Goal: Answer question/provide support

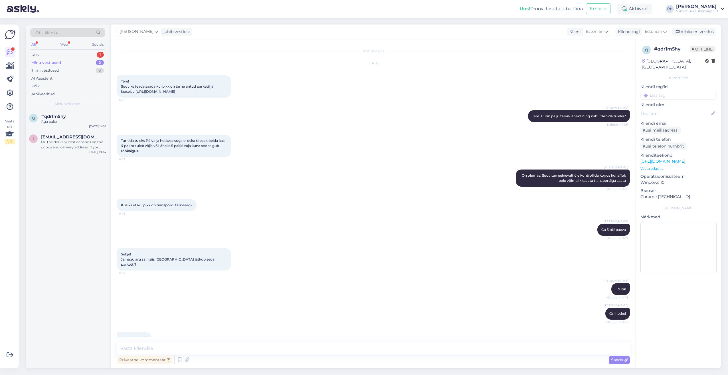
scroll to position [38, 0]
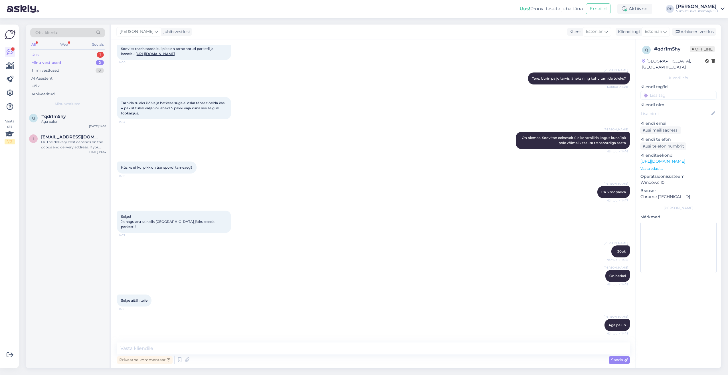
click at [60, 55] on div "Uus 1" at bounding box center [67, 55] width 75 height 8
click at [71, 115] on div "#35dptsah 1" at bounding box center [73, 116] width 65 height 5
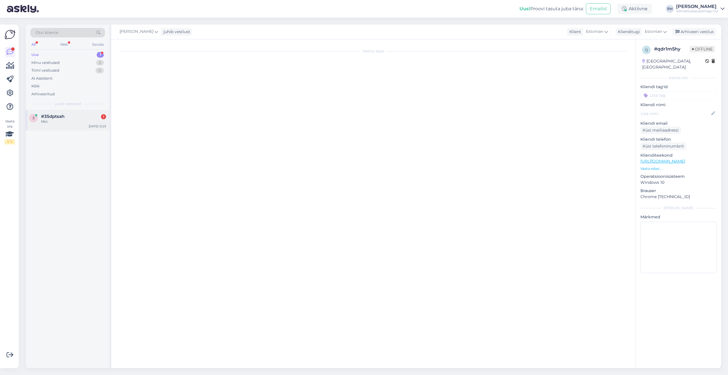
click at [71, 115] on div "#35dptsah 1" at bounding box center [73, 116] width 65 height 5
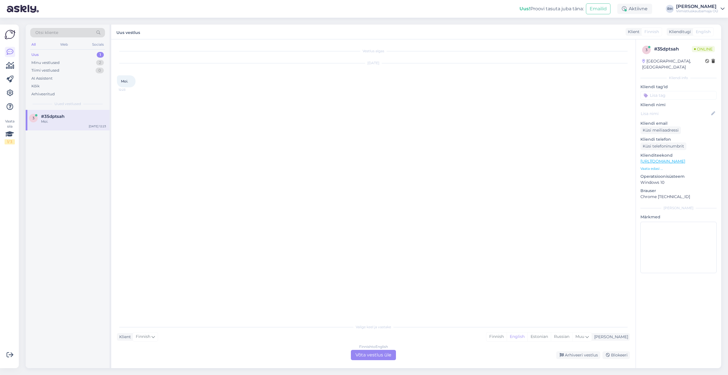
click at [385, 352] on div "Finnish to English Võta vestlus üle" at bounding box center [373, 355] width 45 height 10
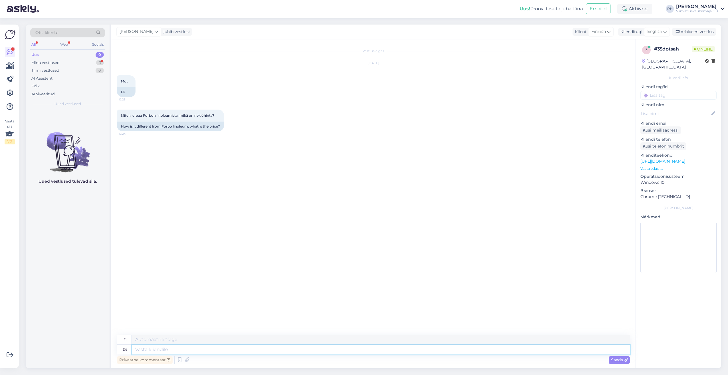
click at [186, 347] on textarea at bounding box center [381, 349] width 498 height 10
click at [679, 159] on link "[URL][DOMAIN_NAME]" at bounding box center [662, 161] width 45 height 5
click at [220, 350] on textarea at bounding box center [381, 349] width 498 height 10
type textarea "Hi. I"
type textarea "Hei."
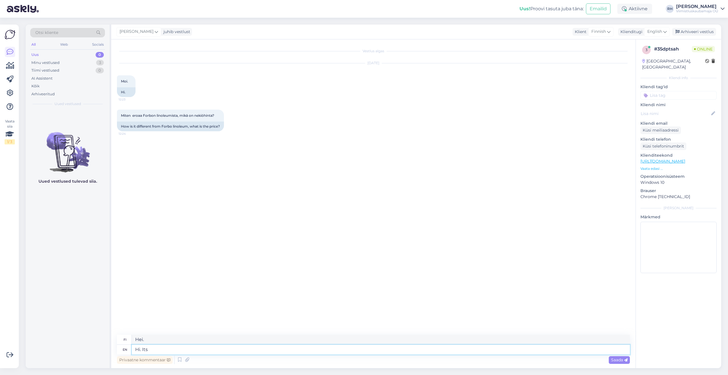
type textarea "Hi. Its"
type textarea "Hei. Se on"
type textarea "Hi. Its similar"
type textarea "Hei. Se on samankaltainen"
type textarea "Hi. Its similar."
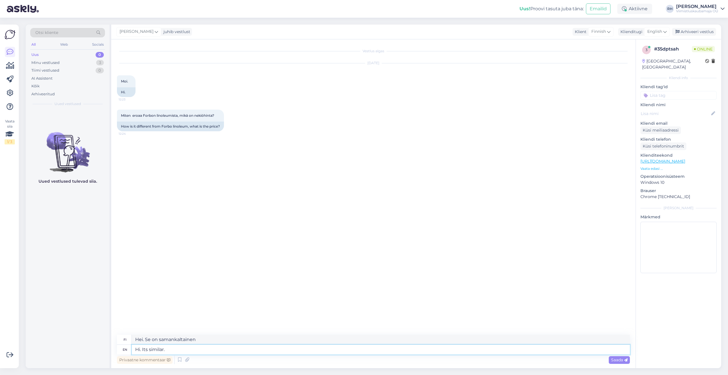
type textarea "Hei. Se on samankaltainen."
type textarea "Hi. Its similar. Please c"
type textarea "Hei. Se on samankaltainen. Ole hyvä."
type textarea "Hi. Its similar. Please check"
type textarea "Hei. Se on samankaltainen. Tarkista."
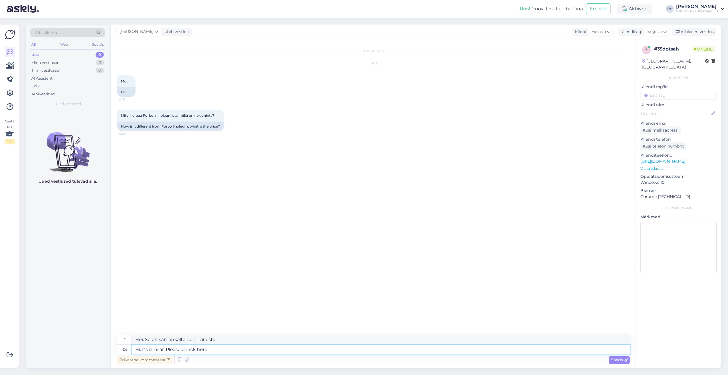
type textarea "Hi. Its similar. Please check here:"
type textarea "Hei. Se on samankaltainen. Tarkista täältä:"
paste textarea "[URL][DOMAIN_NAME]"
type textarea "Hi. Its similar. Please check here: [URL][DOMAIN_NAME]"
type textarea "Hei. Se on samankaltainen. Katso täältä: [URL][DOMAIN_NAME]"
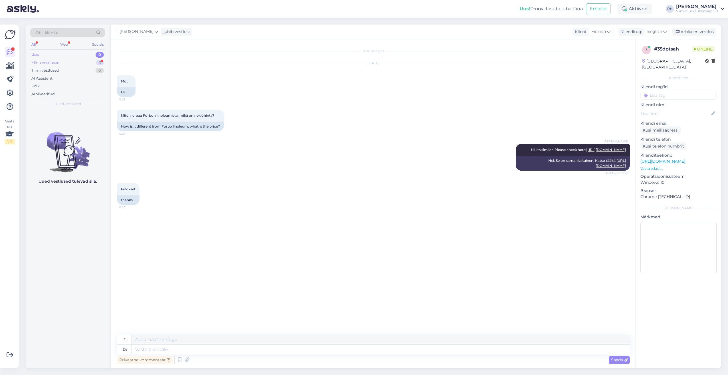
click at [50, 60] on div "Minu vestlused" at bounding box center [45, 63] width 28 height 6
click at [80, 123] on div "kiitokset" at bounding box center [73, 121] width 65 height 5
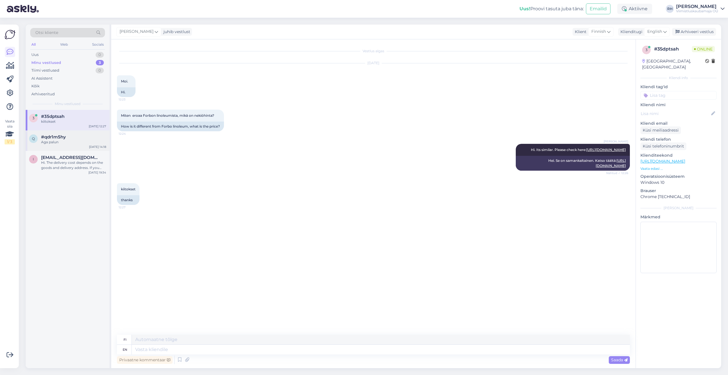
click at [67, 143] on div "Aga palun" at bounding box center [73, 141] width 65 height 5
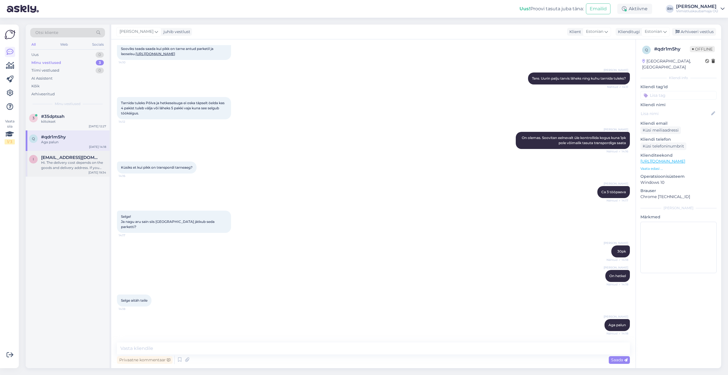
click at [64, 161] on div "Hi. The delivery cost depends on the goods and delivery address. If you send th…" at bounding box center [73, 165] width 65 height 10
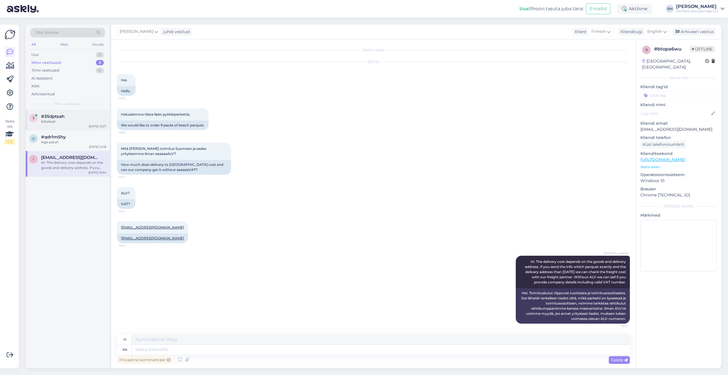
scroll to position [0, 0]
